Goal: Task Accomplishment & Management: Manage account settings

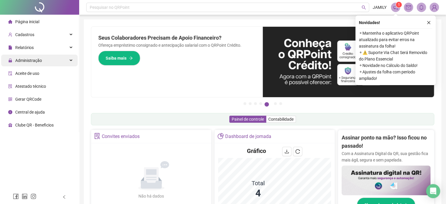
click at [38, 59] on span "Administração" at bounding box center [28, 60] width 27 height 5
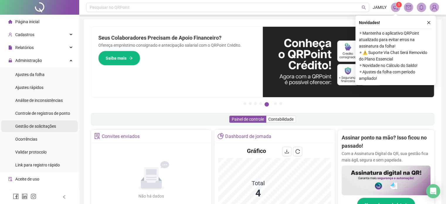
click at [41, 125] on span "Gestão de solicitações" at bounding box center [35, 126] width 41 height 5
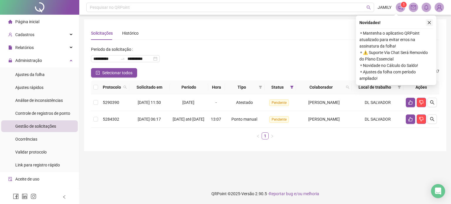
click at [427, 21] on icon "close" at bounding box center [429, 23] width 4 height 4
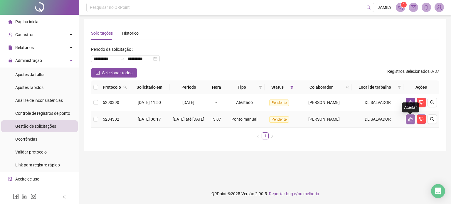
click at [411, 121] on icon "like" at bounding box center [410, 119] width 5 height 5
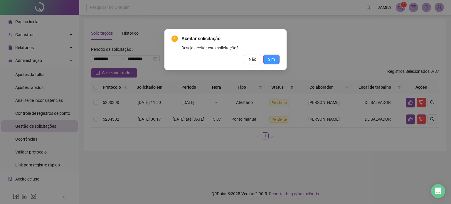
click at [274, 58] on span "Sim" at bounding box center [271, 59] width 7 height 6
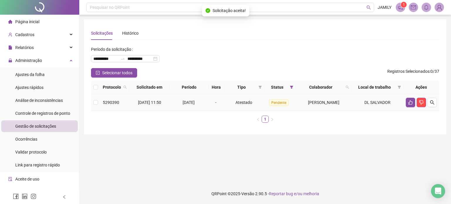
click at [317, 104] on span "[PERSON_NAME]" at bounding box center [323, 102] width 31 height 5
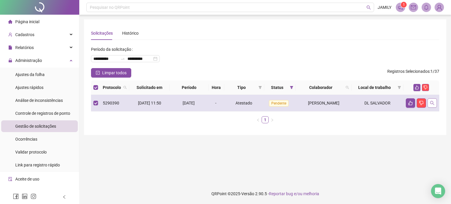
click at [434, 103] on button "button" at bounding box center [431, 102] width 9 height 9
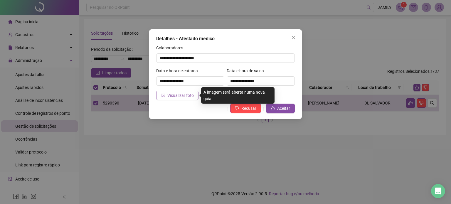
click at [173, 96] on span "Visualizar foto" at bounding box center [180, 95] width 26 height 6
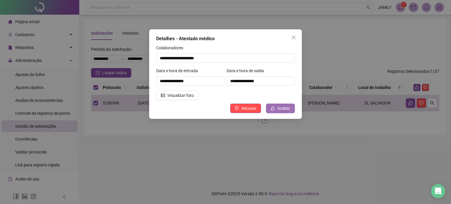
click at [285, 110] on span "Aceitar" at bounding box center [283, 108] width 13 height 6
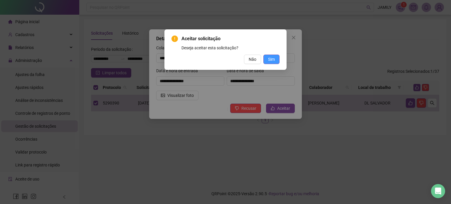
click at [269, 59] on span "Sim" at bounding box center [271, 59] width 7 height 6
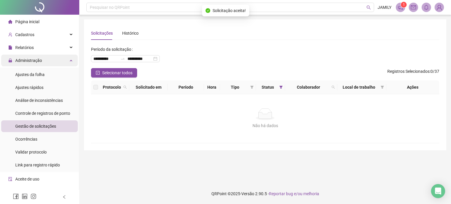
click at [40, 62] on span "Administração" at bounding box center [28, 60] width 27 height 5
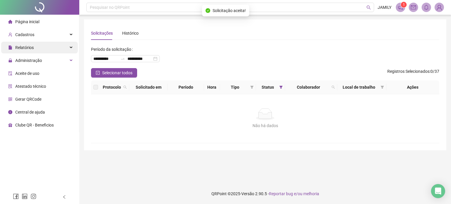
click at [47, 51] on div "Relatórios" at bounding box center [39, 48] width 77 height 12
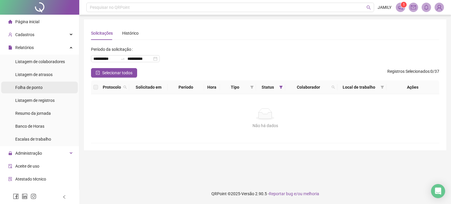
click at [44, 87] on li "Folha de ponto" at bounding box center [39, 88] width 77 height 12
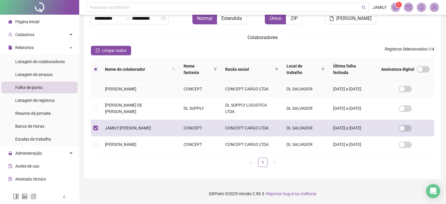
scroll to position [18, 0]
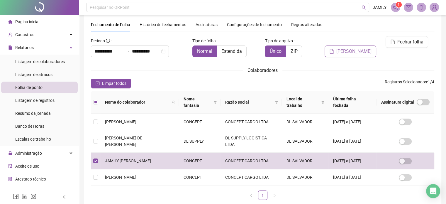
click at [364, 48] on span "[PERSON_NAME]" at bounding box center [354, 51] width 35 height 7
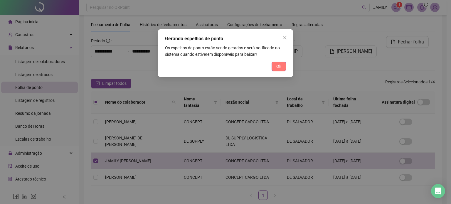
click at [283, 67] on button "Ok" at bounding box center [278, 66] width 14 height 9
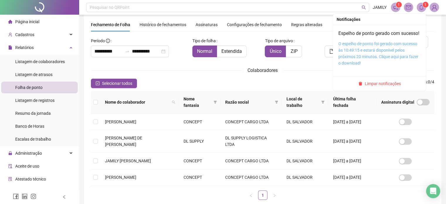
click at [358, 50] on link "O espelho de ponto foi gerado com sucesso às 10:49:15 e estará disponível pelos…" at bounding box center [379, 53] width 80 height 24
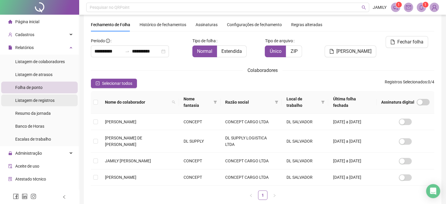
click at [42, 102] on span "Listagem de registros" at bounding box center [34, 100] width 39 height 5
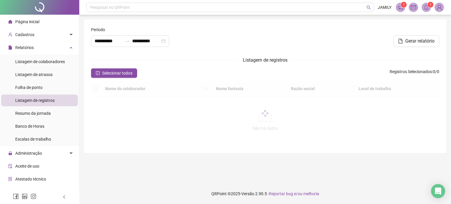
type input "**********"
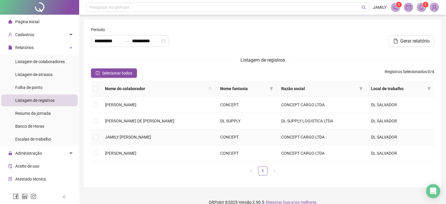
click at [134, 133] on td "JAMILY [PERSON_NAME]" at bounding box center [157, 137] width 115 height 16
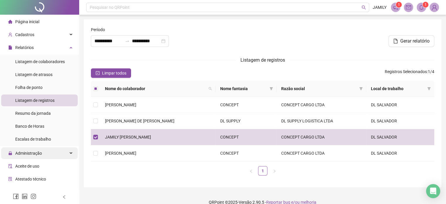
click at [31, 154] on span "Administração" at bounding box center [28, 153] width 27 height 5
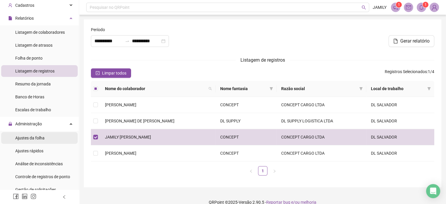
click at [47, 139] on li "Ajustes da folha" at bounding box center [39, 138] width 77 height 12
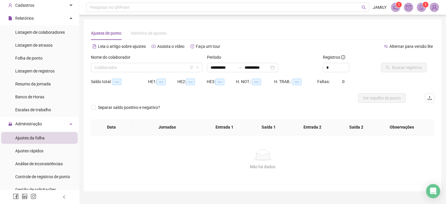
type input "**********"
click at [196, 68] on icon "down" at bounding box center [198, 68] width 4 height 4
click at [197, 68] on icon "down" at bounding box center [198, 68] width 4 height 4
click at [193, 68] on icon "filter" at bounding box center [192, 68] width 4 height 4
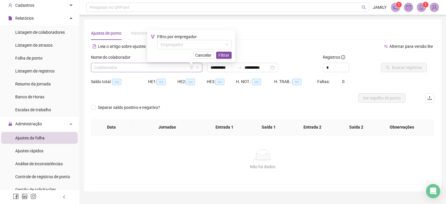
click at [192, 68] on icon "filter" at bounding box center [192, 68] width 4 height 4
click at [195, 46] on input "search" at bounding box center [192, 44] width 62 height 9
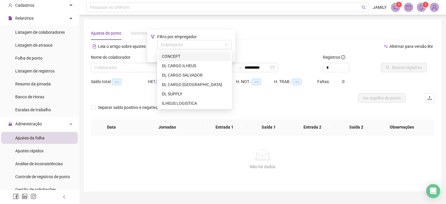
click at [215, 27] on div "Ajustes de ponto Histórico de ajustes" at bounding box center [263, 32] width 344 height 13
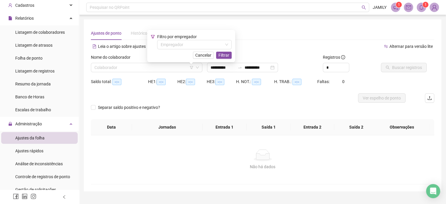
click at [266, 37] on div "Ajustes de ponto Histórico de ajustes" at bounding box center [263, 32] width 344 height 13
click at [198, 66] on icon "down" at bounding box center [198, 68] width 4 height 4
click at [198, 67] on icon "down" at bounding box center [198, 68] width 4 height 4
click at [209, 57] on span "Cancelar" at bounding box center [203, 55] width 16 height 6
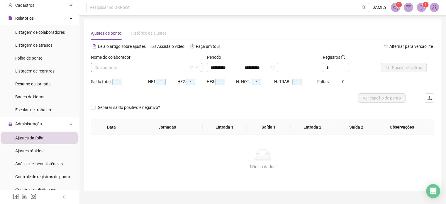
click at [197, 68] on icon "down" at bounding box center [198, 68] width 4 height 4
click at [160, 68] on input "search" at bounding box center [143, 67] width 99 height 9
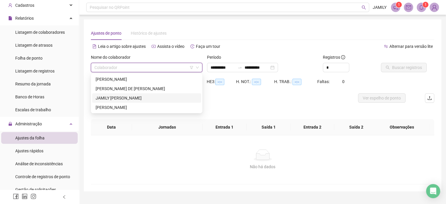
click at [133, 99] on div "JAMILY [PERSON_NAME]" at bounding box center [147, 98] width 102 height 6
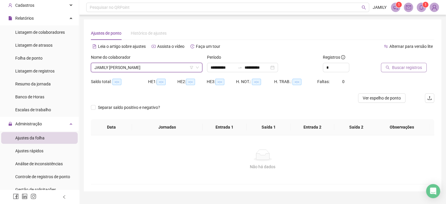
click at [406, 70] on span "Buscar registros" at bounding box center [407, 67] width 30 height 6
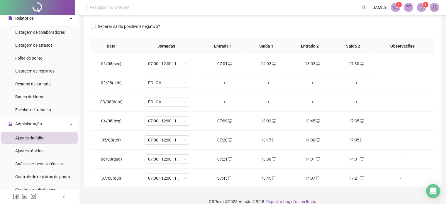
scroll to position [96, 0]
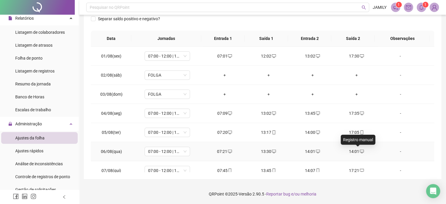
click at [360, 150] on icon "desktop" at bounding box center [362, 151] width 4 height 4
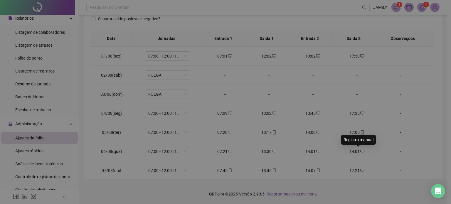
type input "**********"
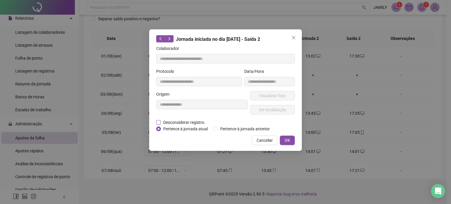
click at [185, 124] on span "Desconsiderar registro" at bounding box center [184, 122] width 46 height 6
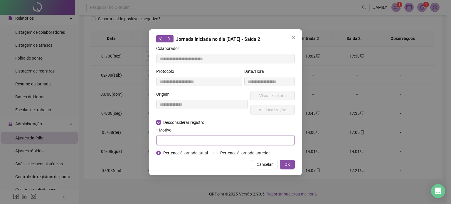
click at [244, 139] on input "text" at bounding box center [225, 140] width 139 height 9
type input "*"
type input "**********"
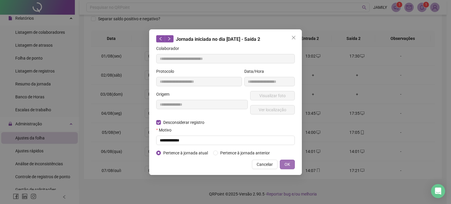
click at [285, 164] on span "OK" at bounding box center [287, 164] width 6 height 6
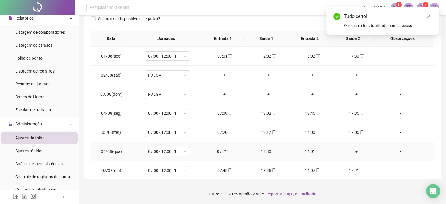
click at [353, 150] on div "+" at bounding box center [357, 151] width 35 height 6
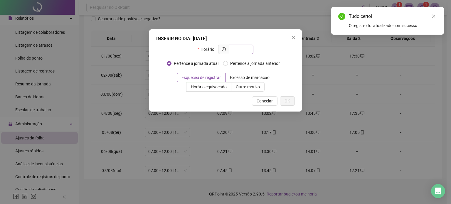
click at [237, 50] on input "text" at bounding box center [240, 49] width 16 height 6
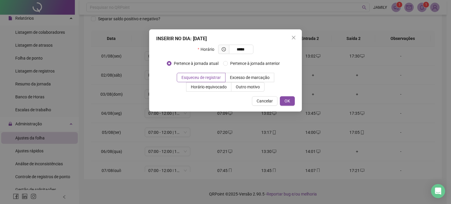
drag, startPoint x: 248, startPoint y: 50, endPoint x: 218, endPoint y: 50, distance: 29.3
click at [218, 50] on span "*****" at bounding box center [235, 49] width 35 height 9
type input "*****"
click at [249, 88] on span "Outro motivo" at bounding box center [248, 87] width 24 height 5
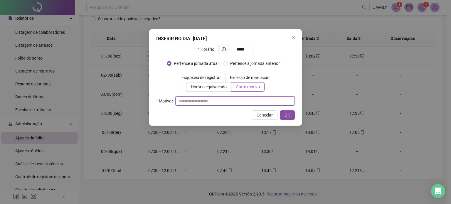
click at [221, 102] on input "text" at bounding box center [234, 100] width 119 height 9
type input "**********"
click at [285, 115] on span "OK" at bounding box center [287, 115] width 6 height 6
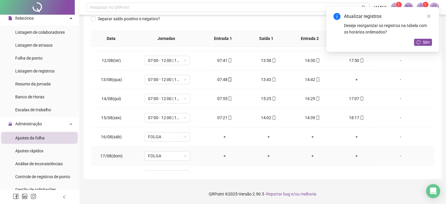
scroll to position [217, 0]
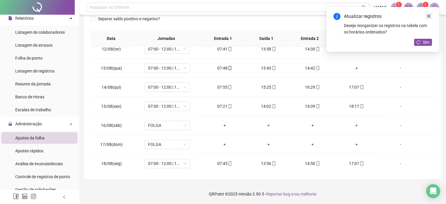
click at [428, 14] on icon "close" at bounding box center [429, 16] width 4 height 4
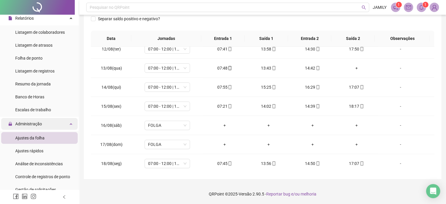
click at [45, 126] on div "Administração" at bounding box center [39, 124] width 77 height 12
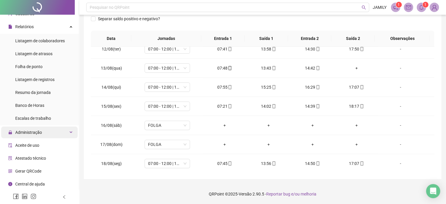
scroll to position [21, 0]
click at [42, 134] on div "Administração" at bounding box center [39, 132] width 77 height 12
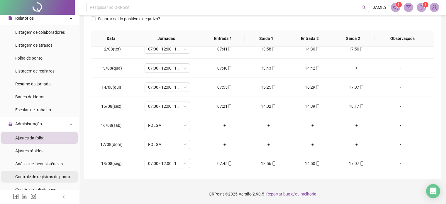
scroll to position [59, 0]
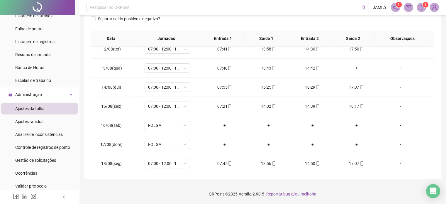
click at [40, 160] on span "Gestão de solicitações" at bounding box center [35, 160] width 41 height 5
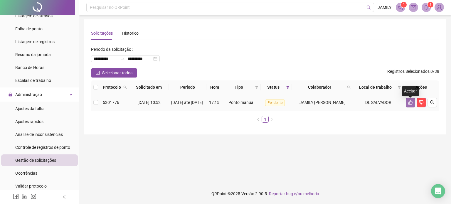
click at [411, 105] on icon "like" at bounding box center [410, 102] width 4 height 4
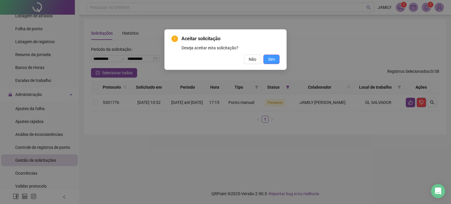
click at [272, 61] on span "Sim" at bounding box center [271, 59] width 7 height 6
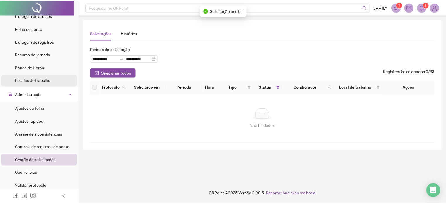
scroll to position [29, 0]
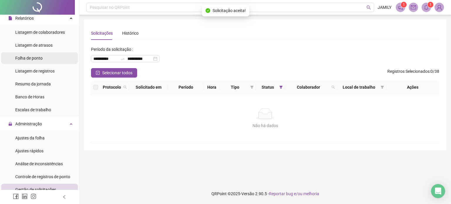
click at [43, 58] on li "Folha de ponto" at bounding box center [39, 58] width 77 height 12
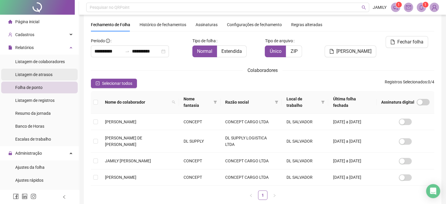
click at [41, 72] on span "Listagem de atrasos" at bounding box center [33, 74] width 37 height 5
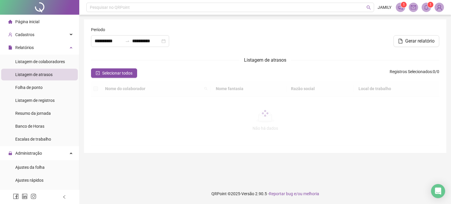
type input "**********"
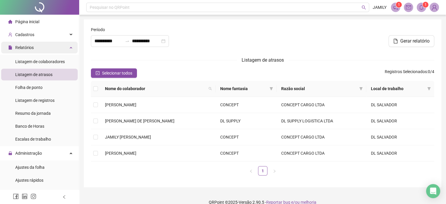
click at [36, 49] on div "Relatórios" at bounding box center [39, 48] width 77 height 12
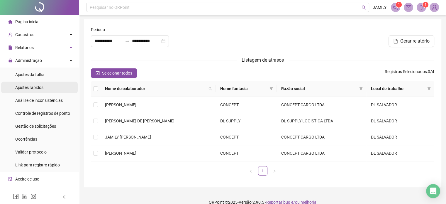
click at [40, 85] on span "Ajustes rápidos" at bounding box center [29, 87] width 28 height 5
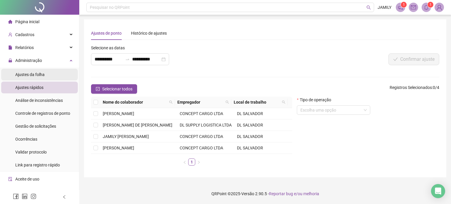
click at [40, 75] on span "Ajustes da folha" at bounding box center [29, 74] width 29 height 5
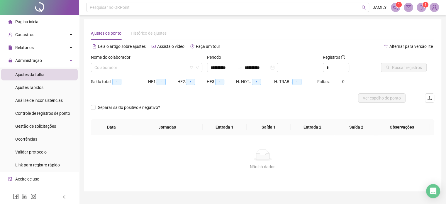
type input "**********"
click at [134, 67] on input "search" at bounding box center [143, 67] width 99 height 9
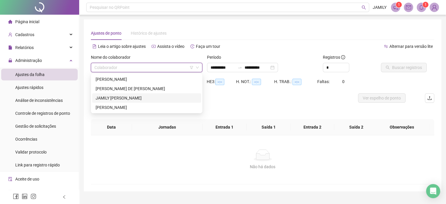
click at [123, 98] on div "JAMILY [PERSON_NAME]" at bounding box center [147, 98] width 102 height 6
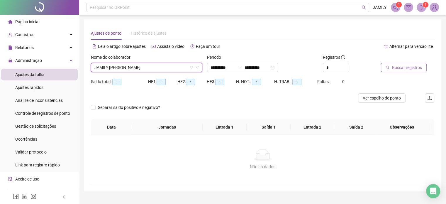
click at [404, 65] on span "Buscar registros" at bounding box center [407, 67] width 30 height 6
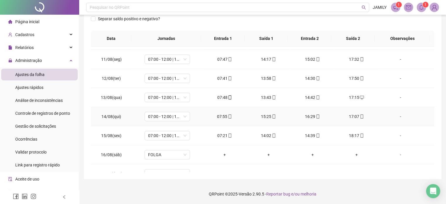
scroll to position [158, 0]
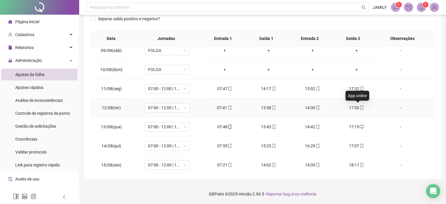
click at [360, 106] on icon "mobile" at bounding box center [362, 108] width 4 height 4
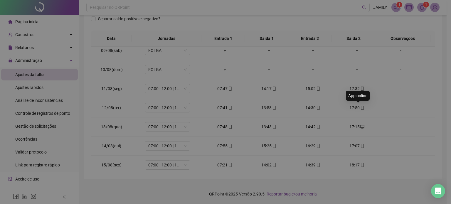
type input "**********"
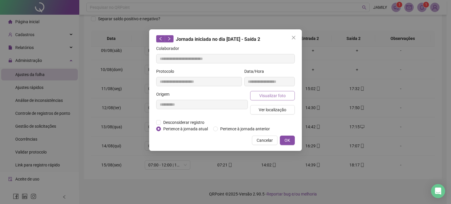
click at [283, 99] on button "Visualizar foto" at bounding box center [272, 95] width 45 height 9
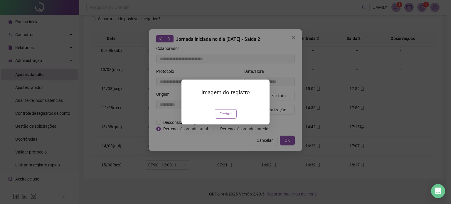
click at [225, 117] on span "Fechar" at bounding box center [225, 114] width 13 height 6
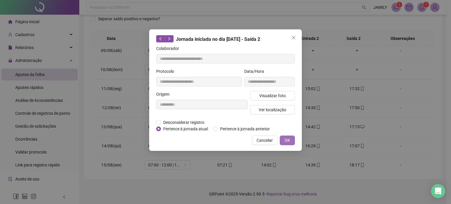
click at [290, 143] on button "OK" at bounding box center [287, 140] width 15 height 9
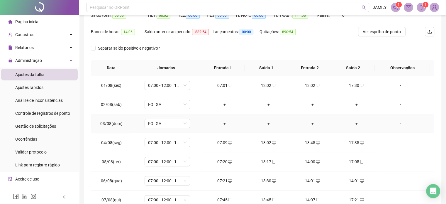
scroll to position [0, 0]
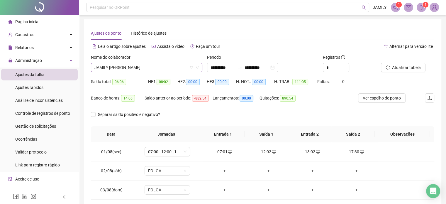
click at [198, 68] on icon "down" at bounding box center [197, 68] width 3 height 2
click at [197, 68] on icon "down" at bounding box center [198, 68] width 4 height 4
click at [180, 68] on span "JAMILY [PERSON_NAME]" at bounding box center [146, 67] width 104 height 9
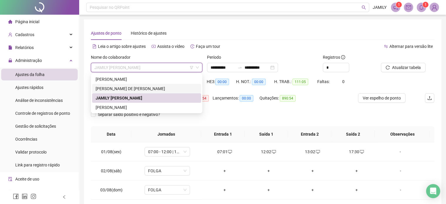
click at [159, 90] on div "[PERSON_NAME] DE [PERSON_NAME]" at bounding box center [147, 88] width 102 height 6
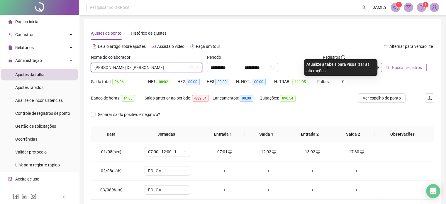
click at [409, 68] on span "Buscar registros" at bounding box center [407, 67] width 30 height 6
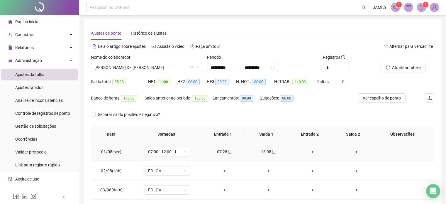
scroll to position [59, 0]
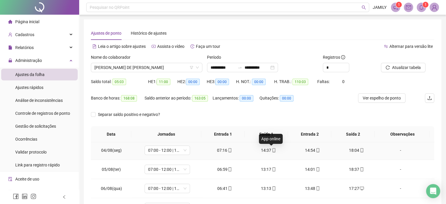
click at [272, 151] on icon "mobile" at bounding box center [274, 150] width 4 height 4
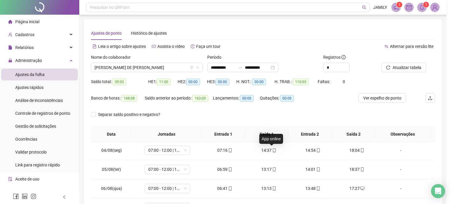
type input "**********"
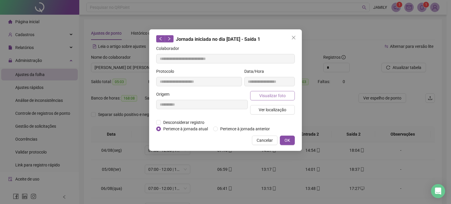
click at [276, 96] on span "Visualizar foto" at bounding box center [272, 95] width 26 height 6
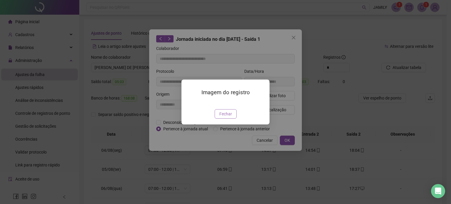
click at [230, 117] on span "Fechar" at bounding box center [225, 114] width 13 height 6
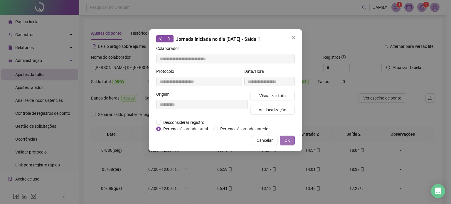
click at [286, 139] on span "OK" at bounding box center [287, 140] width 6 height 6
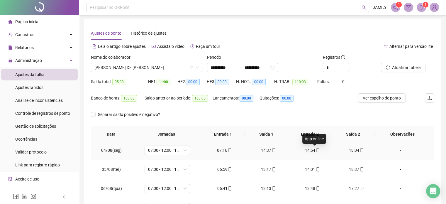
click at [316, 150] on icon "mobile" at bounding box center [318, 150] width 4 height 4
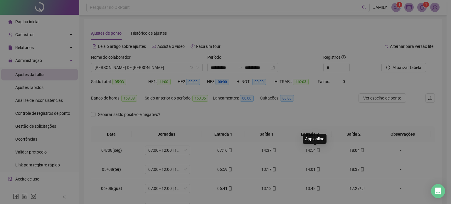
type input "**********"
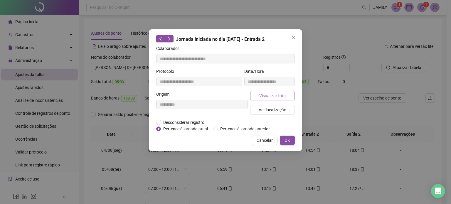
click at [279, 96] on span "Visualizar foto" at bounding box center [272, 95] width 26 height 6
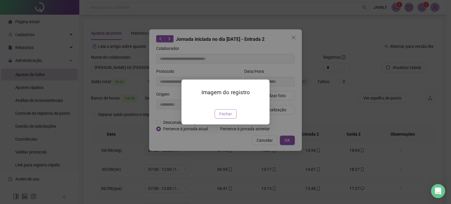
click at [230, 117] on span "Fechar" at bounding box center [225, 114] width 13 height 6
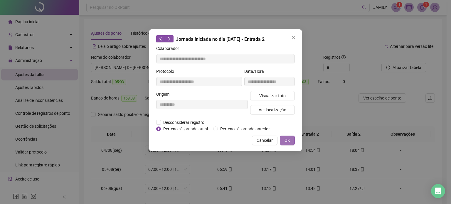
click at [288, 141] on span "OK" at bounding box center [287, 140] width 6 height 6
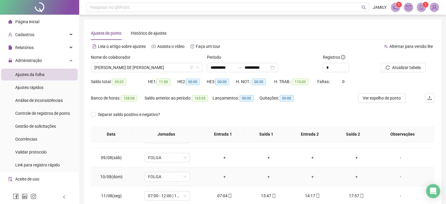
scroll to position [205, 0]
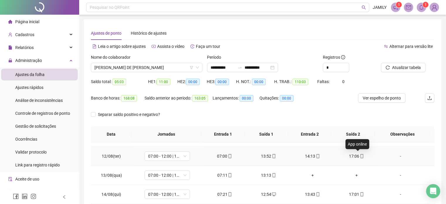
click at [360, 156] on icon "mobile" at bounding box center [362, 156] width 4 height 4
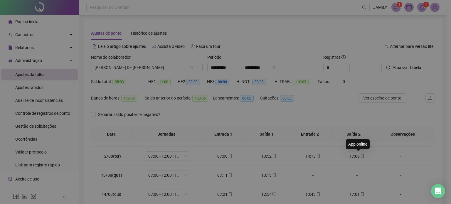
type input "**********"
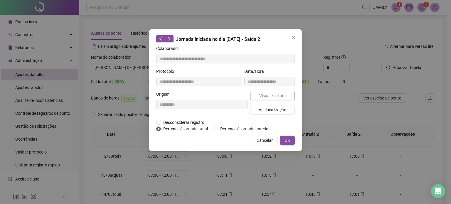
click at [278, 95] on span "Visualizar foto" at bounding box center [272, 95] width 26 height 6
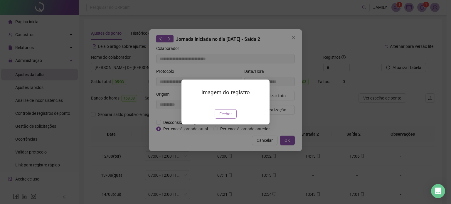
click at [230, 117] on span "Fechar" at bounding box center [225, 114] width 13 height 6
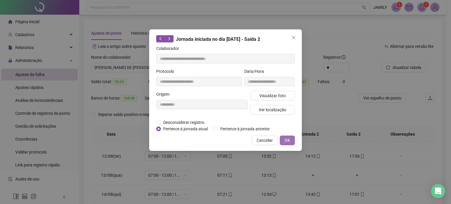
click at [293, 143] on button "OK" at bounding box center [287, 140] width 15 height 9
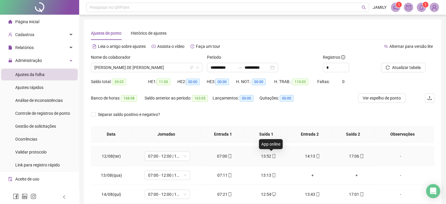
click at [272, 155] on icon "mobile" at bounding box center [274, 156] width 4 height 4
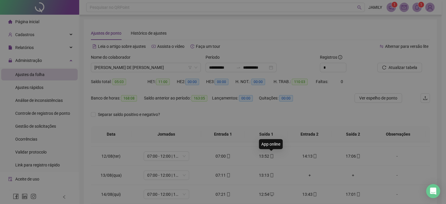
type input "**********"
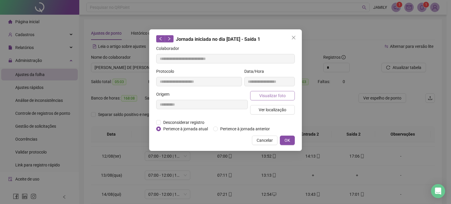
click at [282, 99] on button "Visualizar foto" at bounding box center [272, 95] width 45 height 9
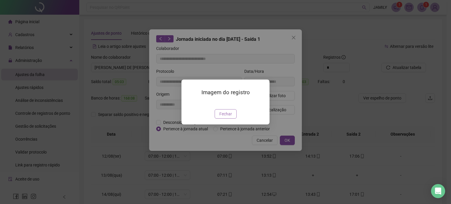
click at [230, 117] on span "Fechar" at bounding box center [225, 114] width 13 height 6
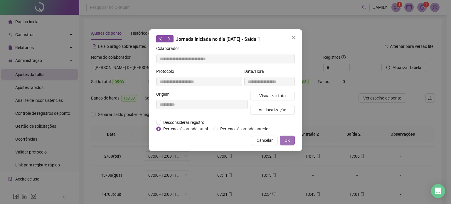
click at [290, 141] on span "OK" at bounding box center [287, 140] width 6 height 6
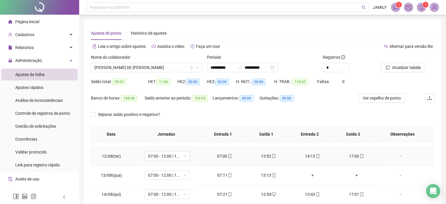
scroll to position [217, 0]
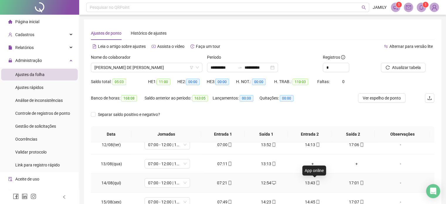
click at [316, 183] on icon "mobile" at bounding box center [318, 183] width 4 height 4
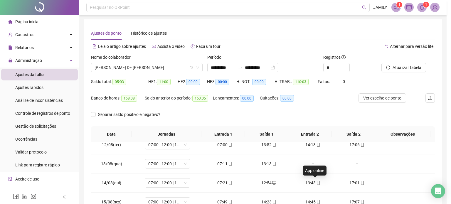
type input "**********"
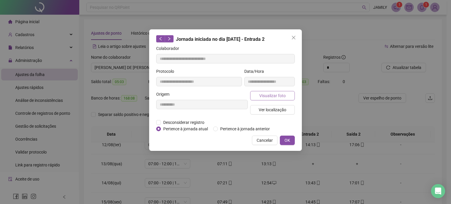
click at [270, 95] on span "Visualizar foto" at bounding box center [272, 95] width 26 height 6
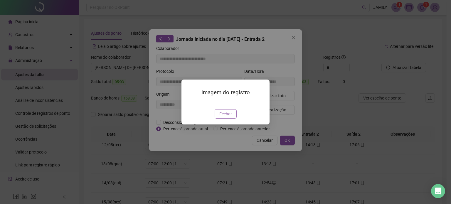
click at [229, 117] on span "Fechar" at bounding box center [225, 114] width 13 height 6
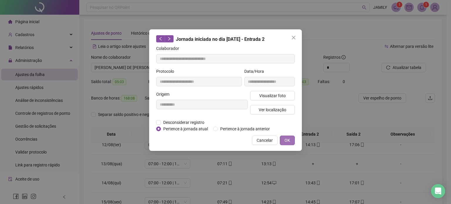
click at [286, 141] on span "OK" at bounding box center [287, 140] width 6 height 6
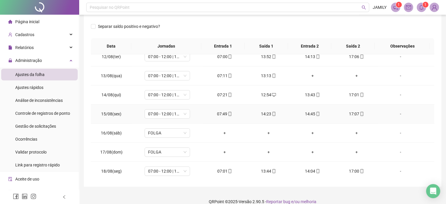
scroll to position [96, 0]
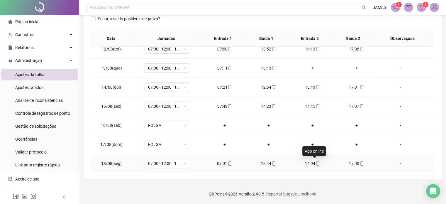
click at [316, 162] on icon "mobile" at bounding box center [318, 163] width 4 height 4
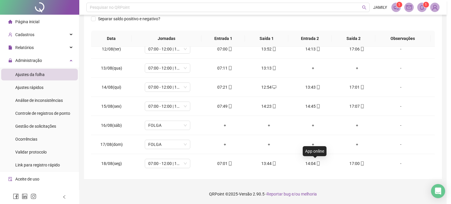
type input "**********"
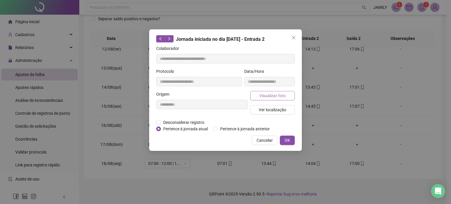
click at [279, 96] on span "Visualizar foto" at bounding box center [272, 95] width 26 height 6
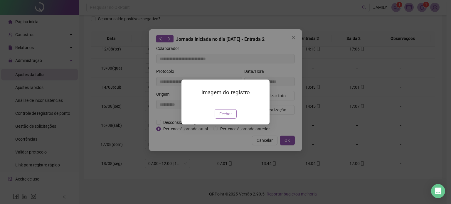
click at [228, 117] on span "Fechar" at bounding box center [225, 114] width 13 height 6
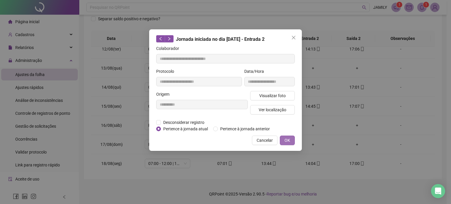
click at [287, 139] on span "OK" at bounding box center [287, 140] width 6 height 6
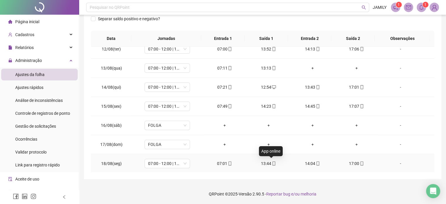
click at [272, 162] on icon "mobile" at bounding box center [274, 163] width 4 height 4
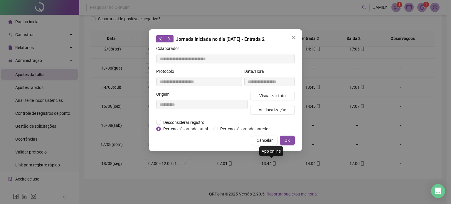
type input "**********"
click at [277, 96] on span "Visualizar foto" at bounding box center [272, 95] width 26 height 6
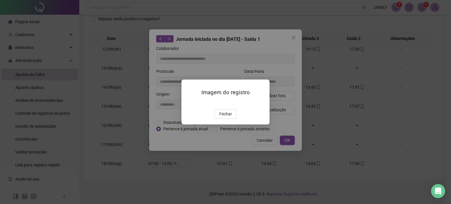
click at [238, 119] on div "Fechar" at bounding box center [225, 113] width 74 height 9
click at [232, 119] on button "Fechar" at bounding box center [226, 113] width 22 height 9
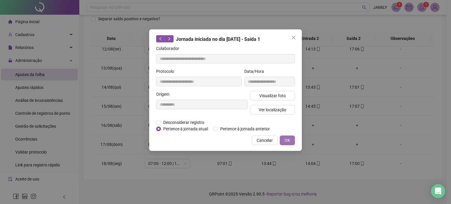
click at [287, 140] on span "OK" at bounding box center [287, 140] width 6 height 6
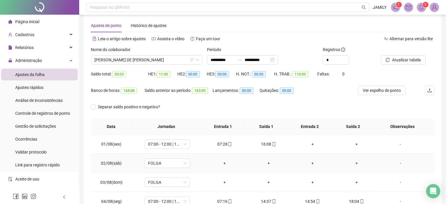
scroll to position [0, 0]
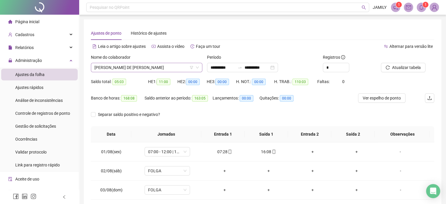
click at [198, 68] on icon "down" at bounding box center [198, 68] width 4 height 4
click at [176, 68] on span "[PERSON_NAME] DE [PERSON_NAME]" at bounding box center [146, 67] width 104 height 9
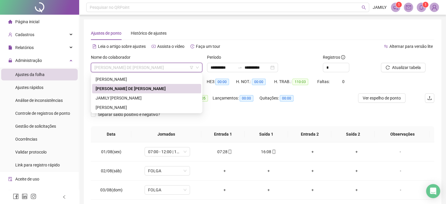
click at [176, 68] on span "[PERSON_NAME] DE [PERSON_NAME]" at bounding box center [146, 67] width 104 height 9
drag, startPoint x: 166, startPoint y: 70, endPoint x: 0, endPoint y: 73, distance: 166.4
click at [0, 73] on div "**********" at bounding box center [223, 150] width 446 height 300
click at [153, 77] on div "[PERSON_NAME]" at bounding box center [147, 79] width 102 height 6
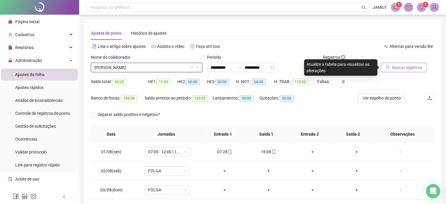
click at [394, 68] on span "Buscar registros" at bounding box center [407, 67] width 30 height 6
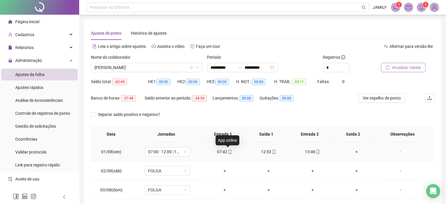
click at [228, 151] on icon "mobile" at bounding box center [230, 152] width 4 height 4
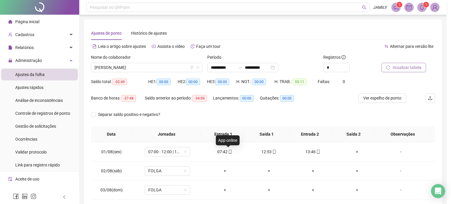
type input "**********"
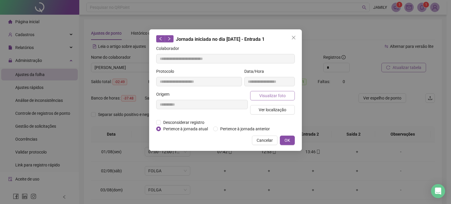
click at [274, 94] on span "Visualizar foto" at bounding box center [272, 95] width 26 height 6
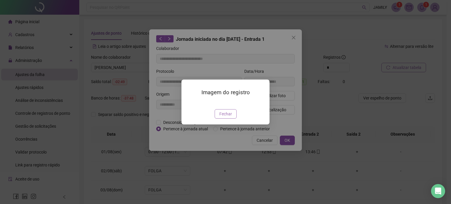
click at [231, 117] on span "Fechar" at bounding box center [225, 114] width 13 height 6
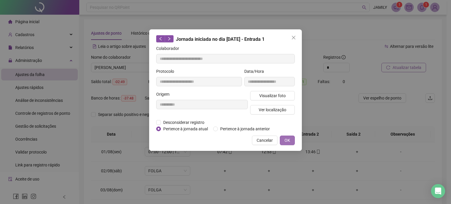
click at [291, 141] on button "OK" at bounding box center [287, 140] width 15 height 9
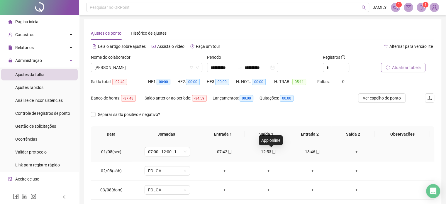
click at [272, 150] on icon "mobile" at bounding box center [274, 152] width 4 height 4
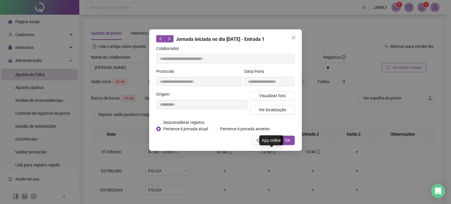
type input "**********"
click at [277, 98] on span "Visualizar foto" at bounding box center [272, 95] width 26 height 6
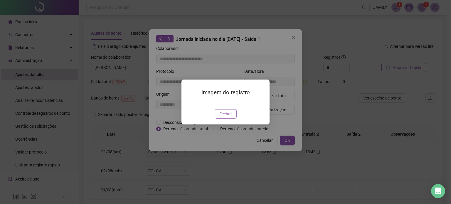
click at [232, 119] on button "Fechar" at bounding box center [226, 113] width 22 height 9
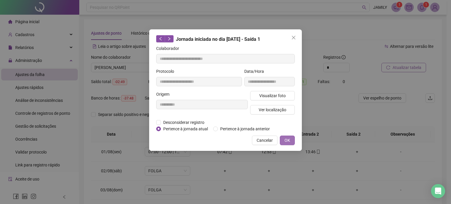
click at [285, 142] on span "OK" at bounding box center [287, 140] width 6 height 6
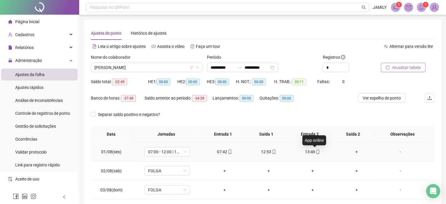
click at [316, 152] on icon "mobile" at bounding box center [318, 152] width 4 height 4
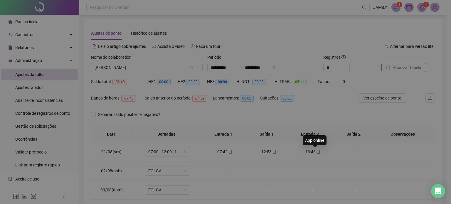
type input "**********"
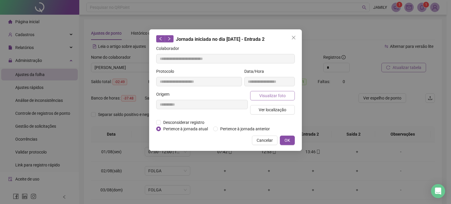
click at [280, 94] on span "Visualizar foto" at bounding box center [272, 95] width 26 height 6
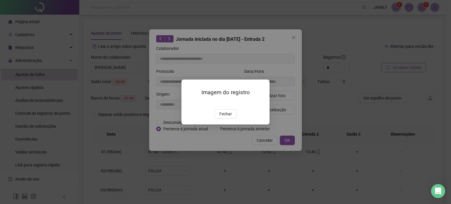
click at [225, 117] on span "Fechar" at bounding box center [225, 114] width 13 height 6
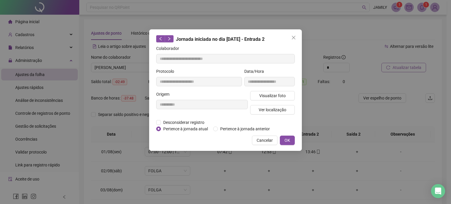
click at [289, 139] on span "OK" at bounding box center [287, 140] width 6 height 6
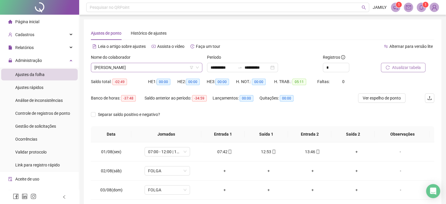
click at [196, 67] on icon "down" at bounding box center [198, 68] width 4 height 4
click at [148, 67] on span "[PERSON_NAME]" at bounding box center [146, 67] width 104 height 9
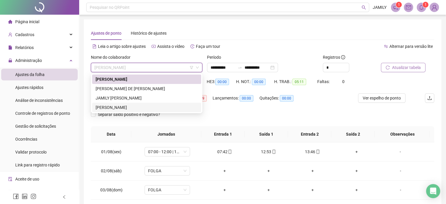
click at [123, 106] on div "[PERSON_NAME]" at bounding box center [147, 107] width 102 height 6
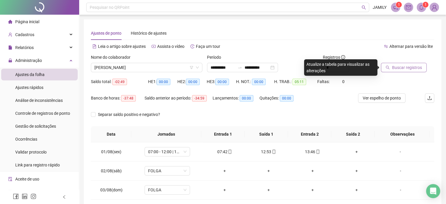
click at [404, 69] on span "Buscar registros" at bounding box center [407, 67] width 30 height 6
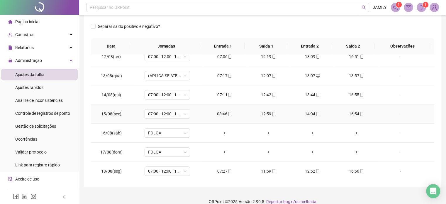
scroll to position [96, 0]
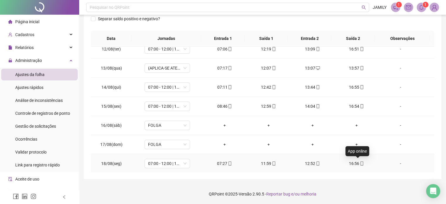
click at [360, 161] on icon "mobile" at bounding box center [362, 163] width 4 height 4
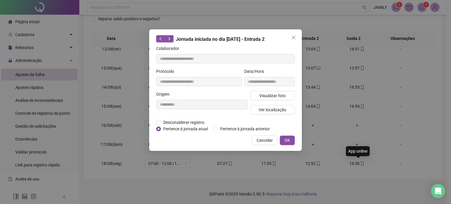
type input "**********"
click at [279, 94] on span "Visualizar foto" at bounding box center [272, 95] width 26 height 6
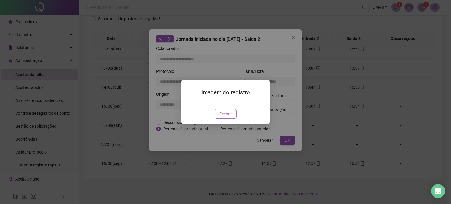
click at [228, 117] on span "Fechar" at bounding box center [225, 114] width 13 height 6
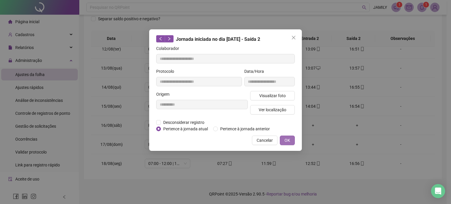
click at [290, 143] on button "OK" at bounding box center [287, 140] width 15 height 9
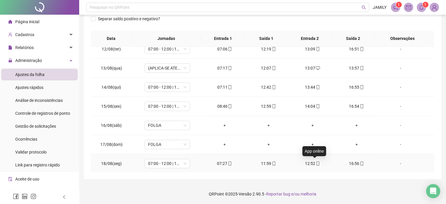
click at [316, 161] on icon "mobile" at bounding box center [318, 163] width 4 height 4
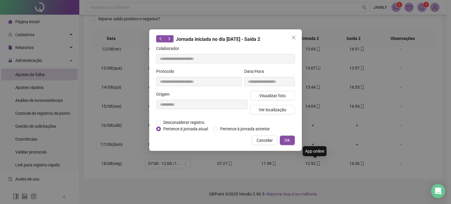
type input "**********"
click at [276, 92] on span "Visualizar foto" at bounding box center [272, 95] width 26 height 6
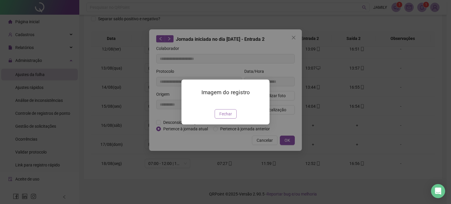
click at [227, 117] on span "Fechar" at bounding box center [225, 114] width 13 height 6
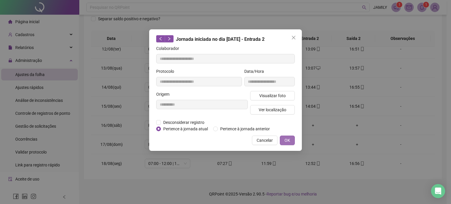
click at [288, 142] on span "OK" at bounding box center [287, 140] width 6 height 6
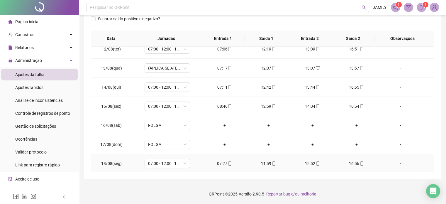
click at [272, 161] on icon "mobile" at bounding box center [274, 163] width 4 height 4
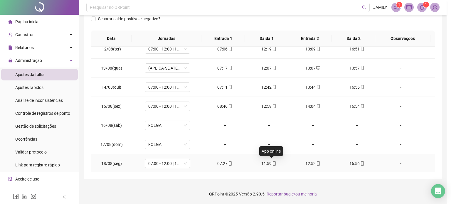
type input "**********"
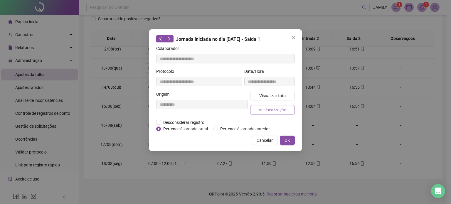
click at [267, 109] on span "Ver localização" at bounding box center [273, 110] width 28 height 6
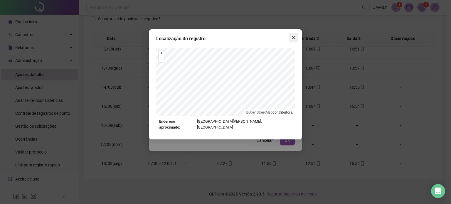
drag, startPoint x: 293, startPoint y: 37, endPoint x: 288, endPoint y: 53, distance: 16.9
click at [293, 37] on icon "close" at bounding box center [294, 38] width 4 height 4
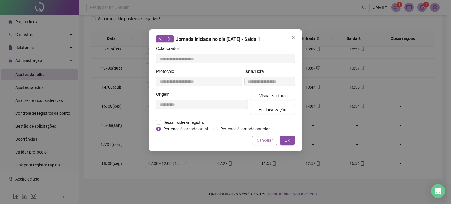
click at [269, 140] on span "Cancelar" at bounding box center [264, 140] width 16 height 6
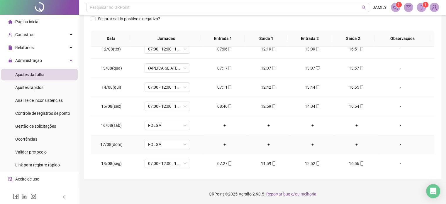
scroll to position [188, 0]
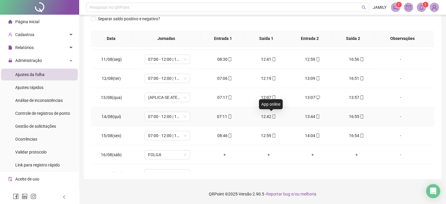
click at [272, 116] on icon "mobile" at bounding box center [274, 116] width 4 height 4
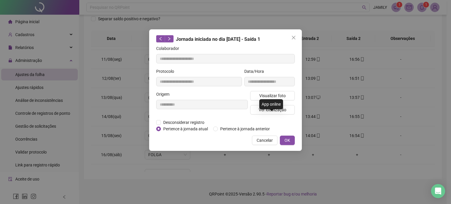
type input "**********"
click at [273, 112] on span "Ver localização" at bounding box center [273, 110] width 28 height 6
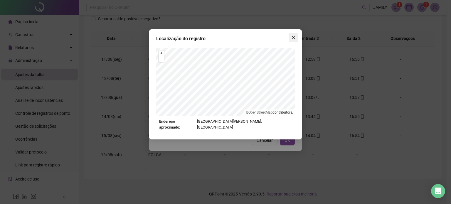
click at [293, 37] on icon "close" at bounding box center [293, 37] width 5 height 5
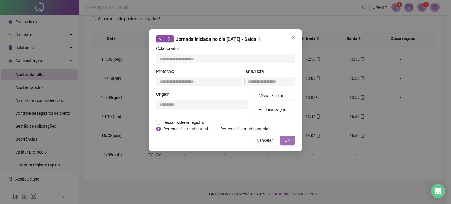
click at [287, 143] on button "OK" at bounding box center [287, 140] width 15 height 9
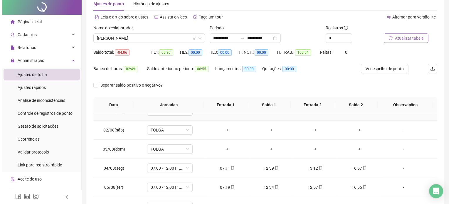
scroll to position [0, 0]
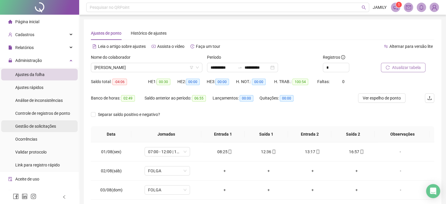
click at [41, 125] on span "Gestão de solicitações" at bounding box center [35, 126] width 41 height 5
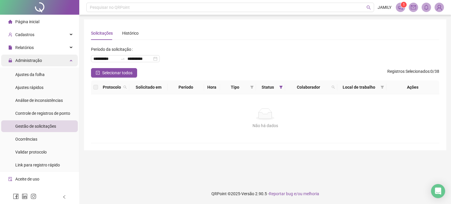
click at [43, 62] on div "Administração" at bounding box center [39, 61] width 77 height 12
